Goal: Navigation & Orientation: Find specific page/section

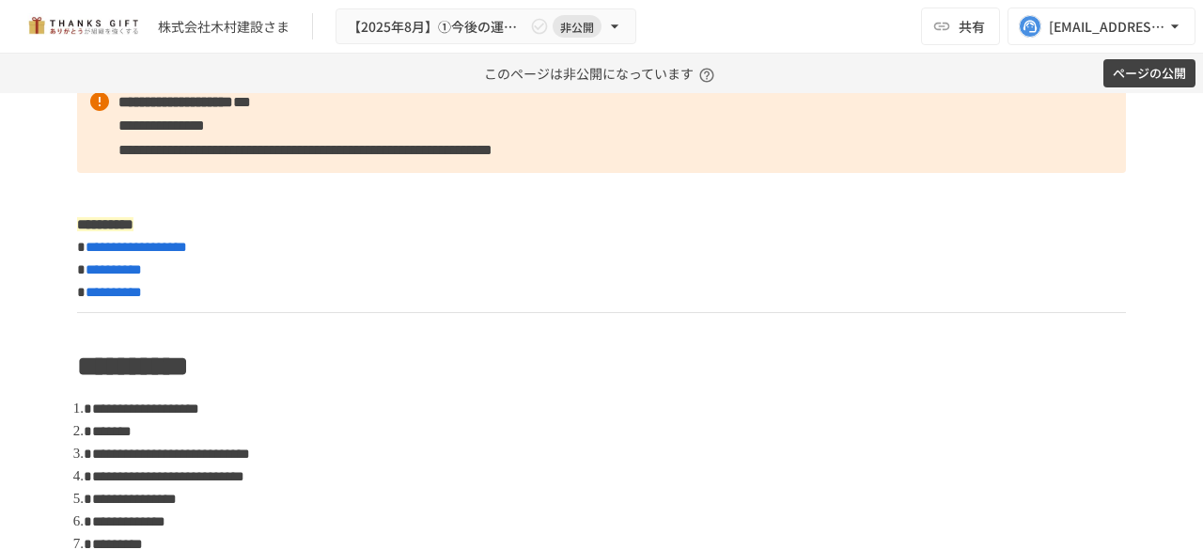
scroll to position [856, 0]
